Goal: Transaction & Acquisition: Purchase product/service

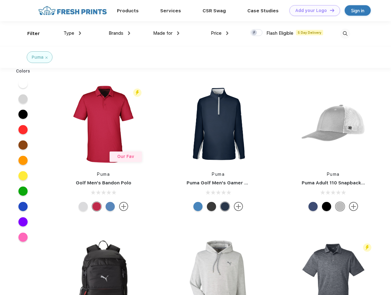
click at [312, 10] on link "Add your Logo Design Tool" at bounding box center [314, 10] width 51 height 11
click at [0, 0] on div "Design Tool" at bounding box center [0, 0] width 0 height 0
click at [329, 10] on link "Add your Logo Design Tool" at bounding box center [314, 10] width 51 height 11
click at [29, 33] on div "Filter" at bounding box center [33, 33] width 13 height 7
click at [72, 33] on span "Type" at bounding box center [69, 33] width 11 height 6
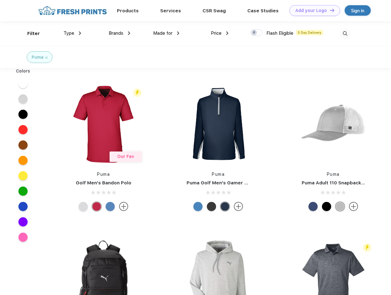
click at [119, 33] on span "Brands" at bounding box center [116, 33] width 15 height 6
click at [166, 33] on span "Made for" at bounding box center [162, 33] width 19 height 6
click at [220, 33] on span "Price" at bounding box center [216, 33] width 11 height 6
click at [257, 33] on div at bounding box center [256, 32] width 12 height 7
click at [254, 33] on input "checkbox" at bounding box center [252, 31] width 4 height 4
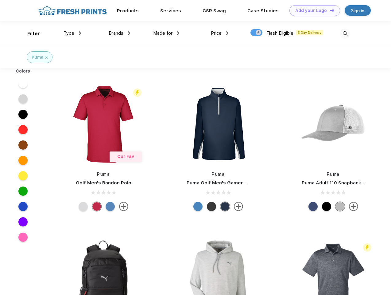
click at [345, 33] on img at bounding box center [345, 34] width 10 height 10
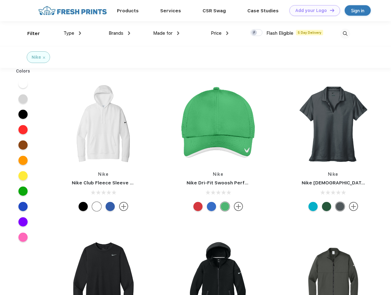
click at [312, 10] on link "Add your Logo Design Tool" at bounding box center [314, 10] width 51 height 11
click at [0, 0] on div "Design Tool" at bounding box center [0, 0] width 0 height 0
click at [329, 10] on link "Add your Logo Design Tool" at bounding box center [314, 10] width 51 height 11
click at [29, 33] on div "Filter" at bounding box center [33, 33] width 13 height 7
click at [72, 33] on span "Type" at bounding box center [69, 33] width 11 height 6
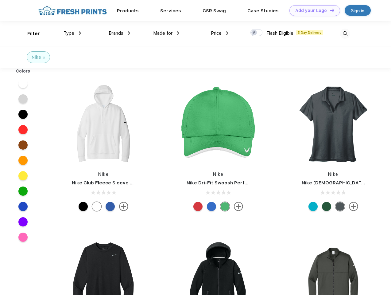
click at [119, 33] on span "Brands" at bounding box center [116, 33] width 15 height 6
click at [166, 33] on span "Made for" at bounding box center [162, 33] width 19 height 6
click at [220, 33] on span "Price" at bounding box center [216, 33] width 11 height 6
click at [257, 33] on div at bounding box center [256, 32] width 12 height 7
click at [254, 33] on input "checkbox" at bounding box center [252, 31] width 4 height 4
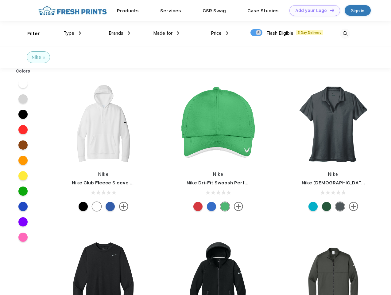
click at [345, 33] on img at bounding box center [345, 34] width 10 height 10
